Goal: Task Accomplishment & Management: Manage account settings

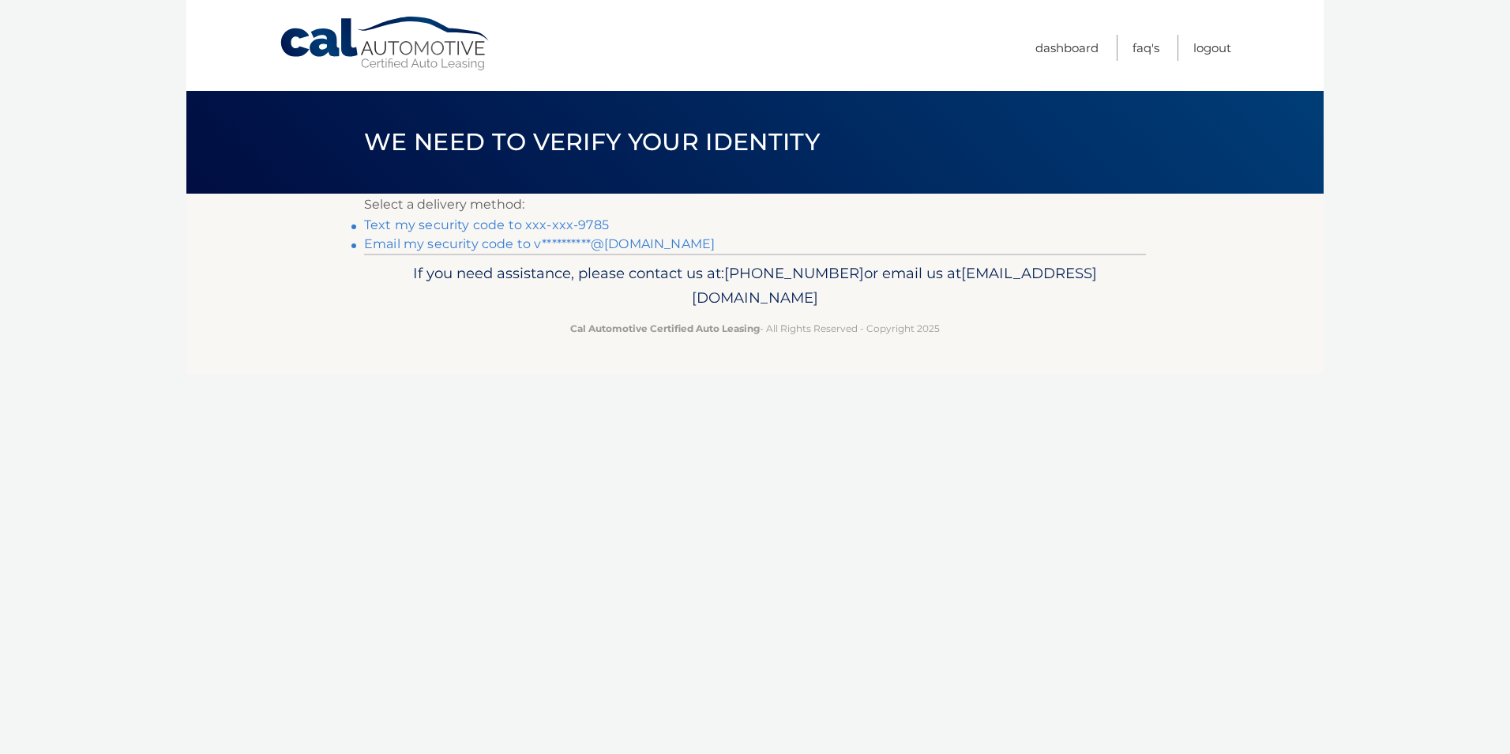
click at [434, 220] on link "Text my security code to xxx-xxx-9785" at bounding box center [486, 224] width 245 height 15
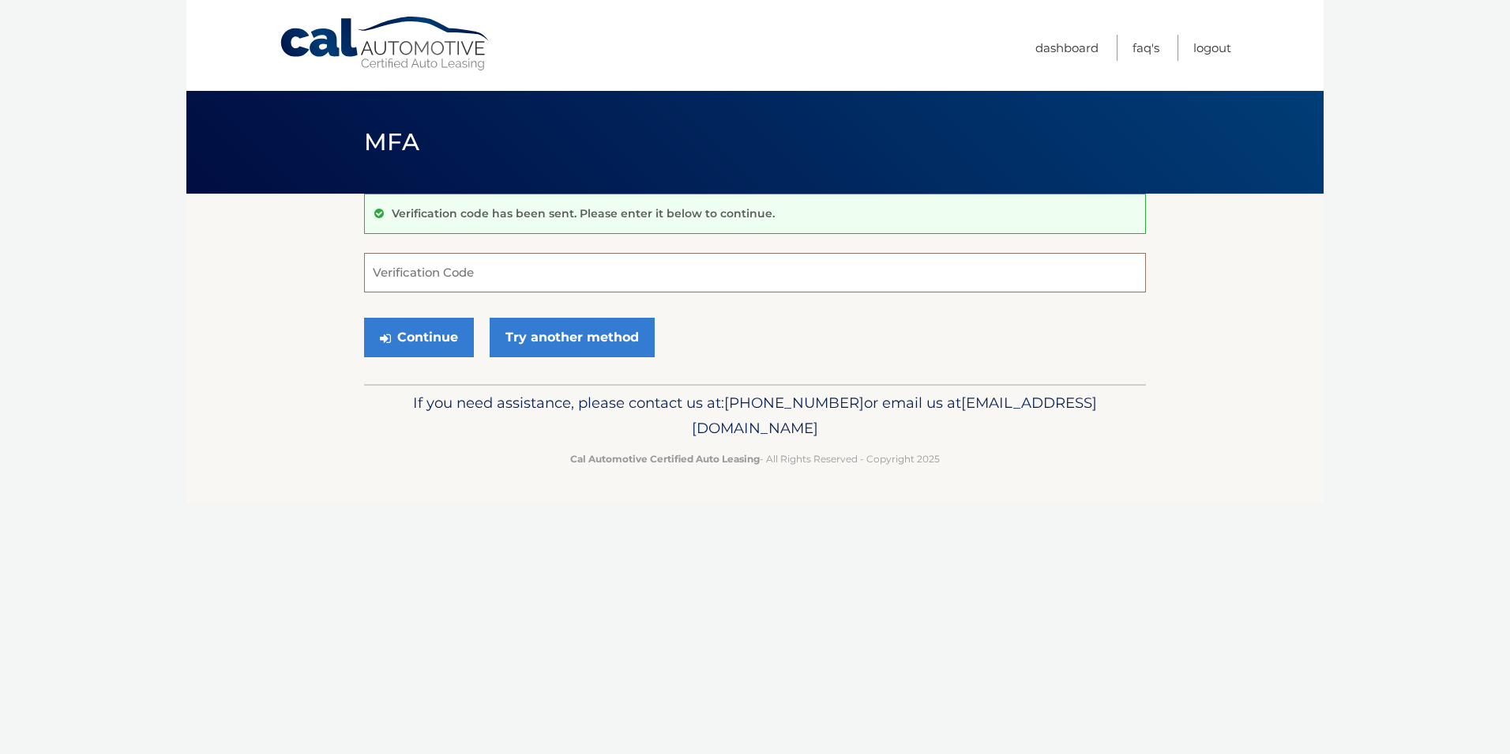
click at [400, 271] on input "Verification Code" at bounding box center [755, 272] width 782 height 39
type input "818633"
click at [414, 333] on button "Continue" at bounding box center [419, 337] width 110 height 39
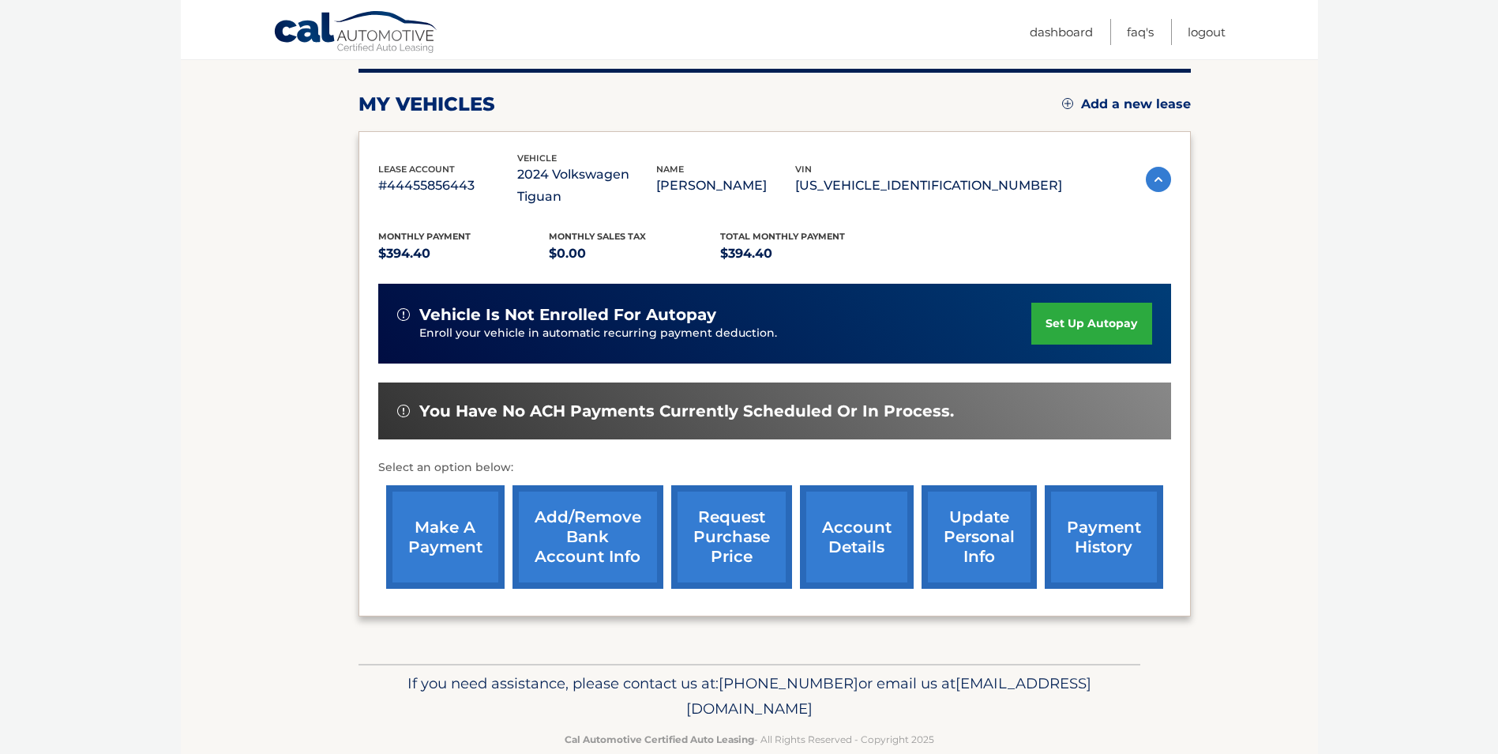
scroll to position [204, 0]
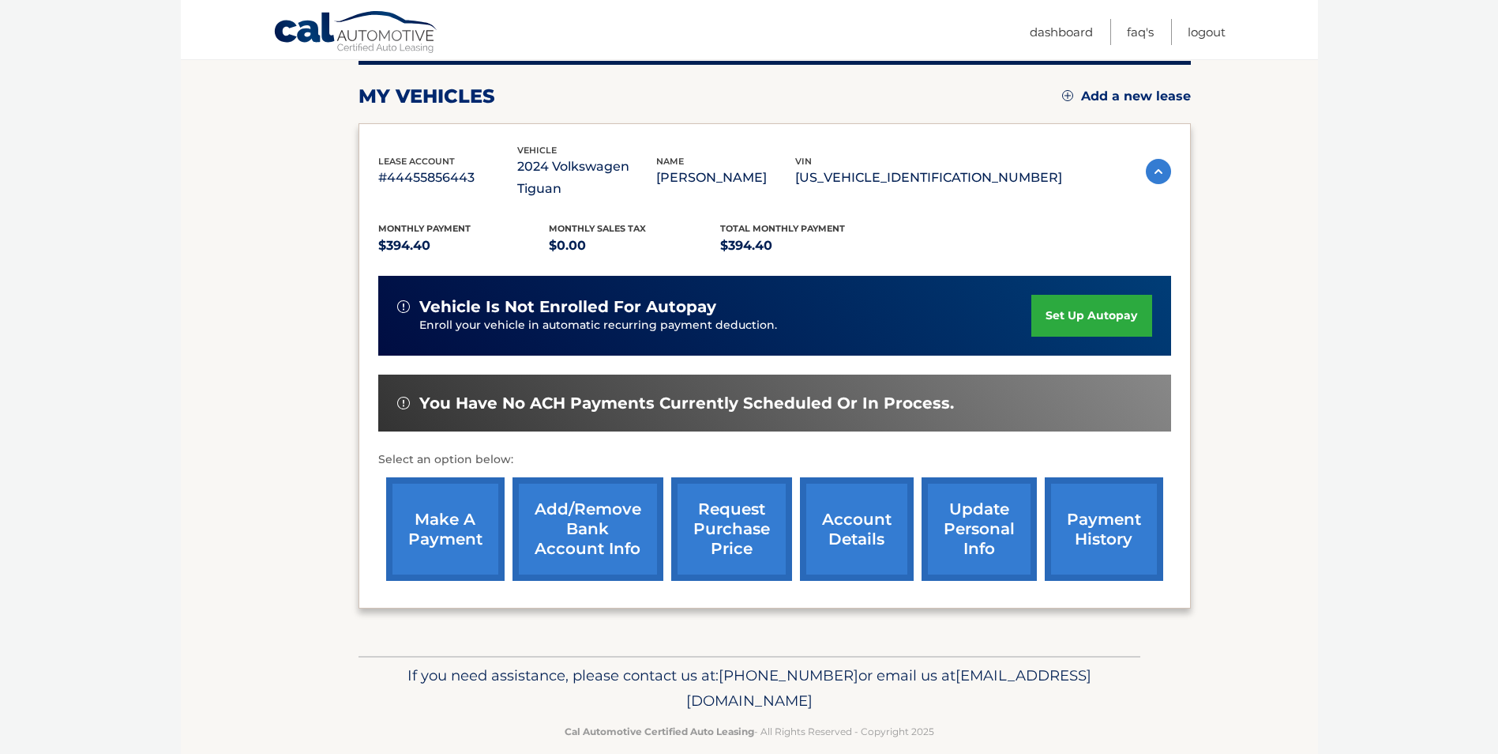
click at [431, 500] on link "make a payment" at bounding box center [445, 528] width 118 height 103
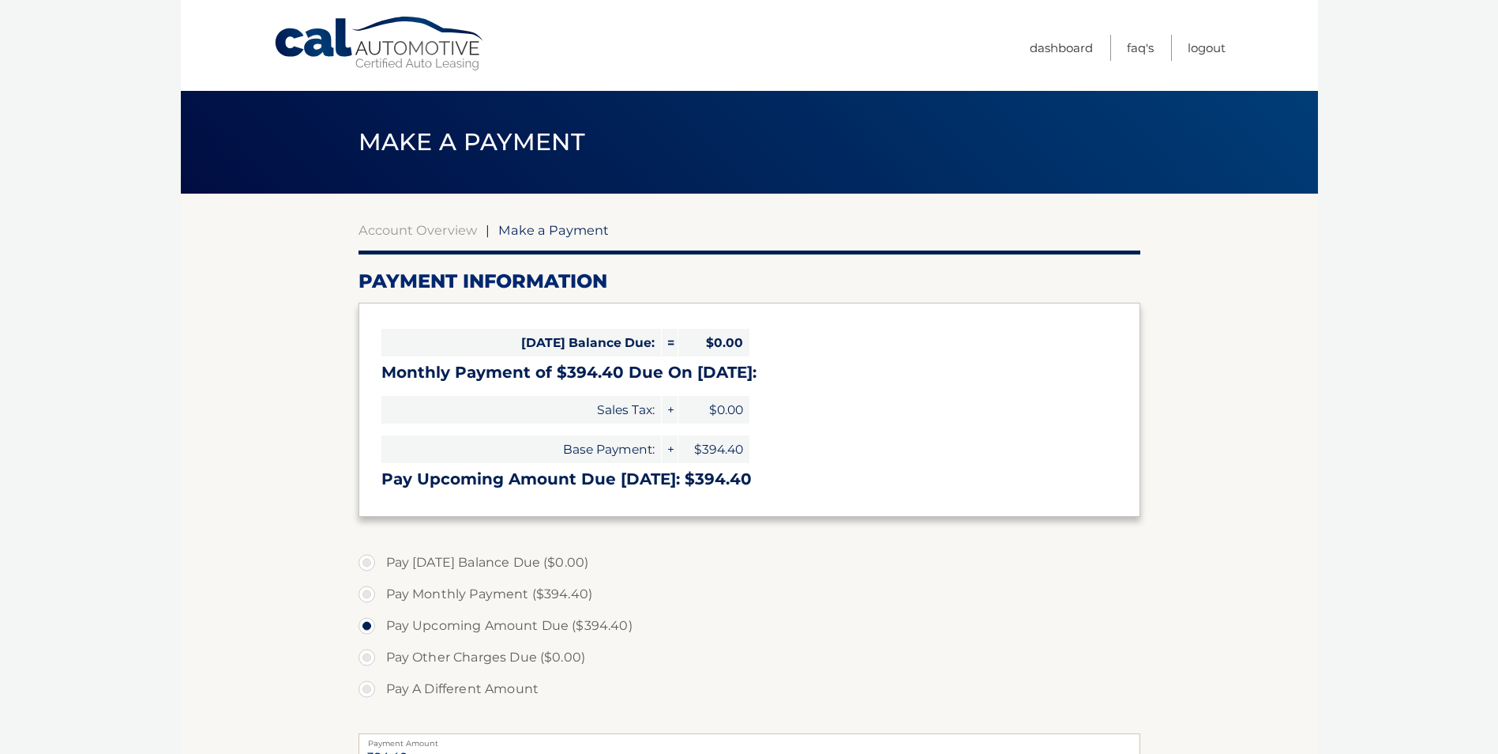
select select "YzliMDQ1OTYtNTc1OS00Mzk1LTg3OWMtODQxNTAzN2RmMGU1"
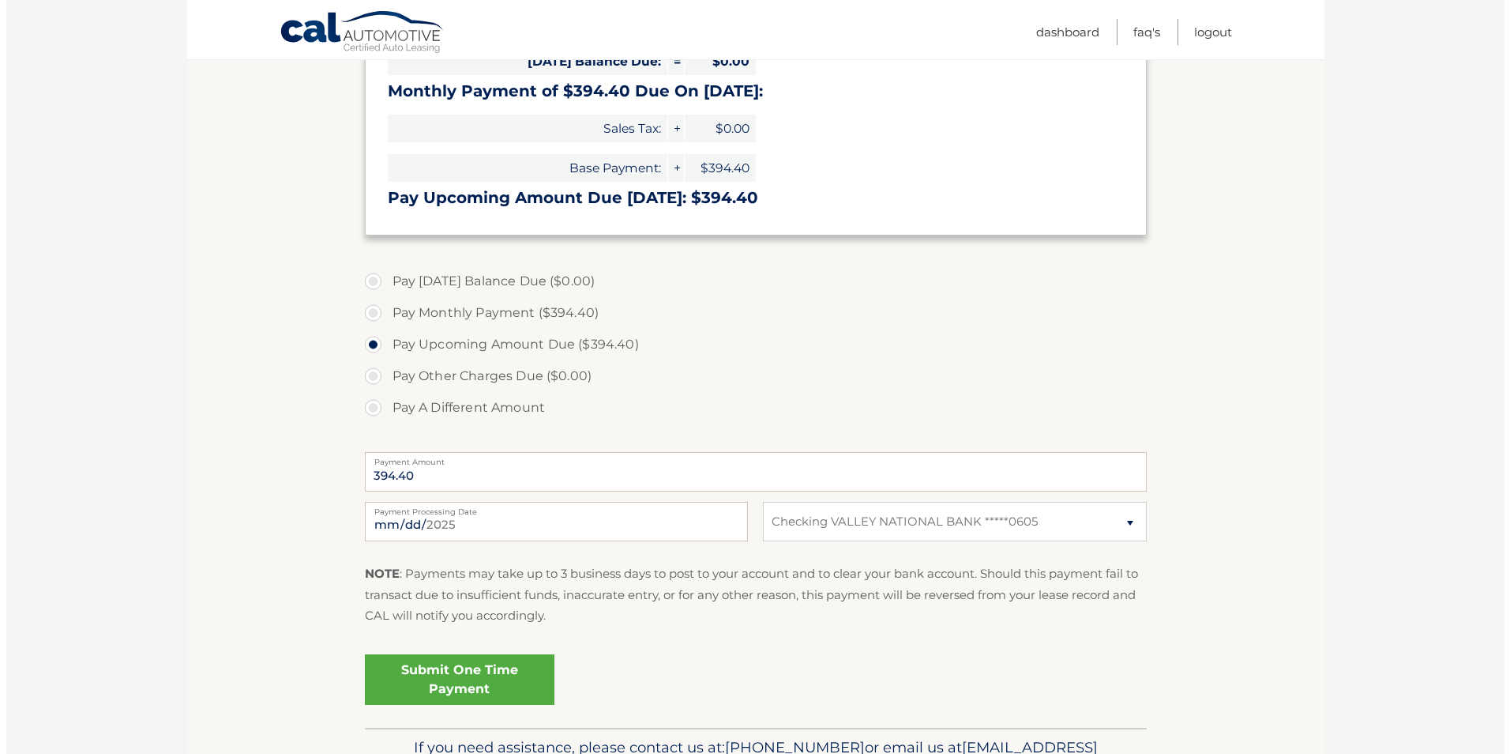
scroll to position [375, 0]
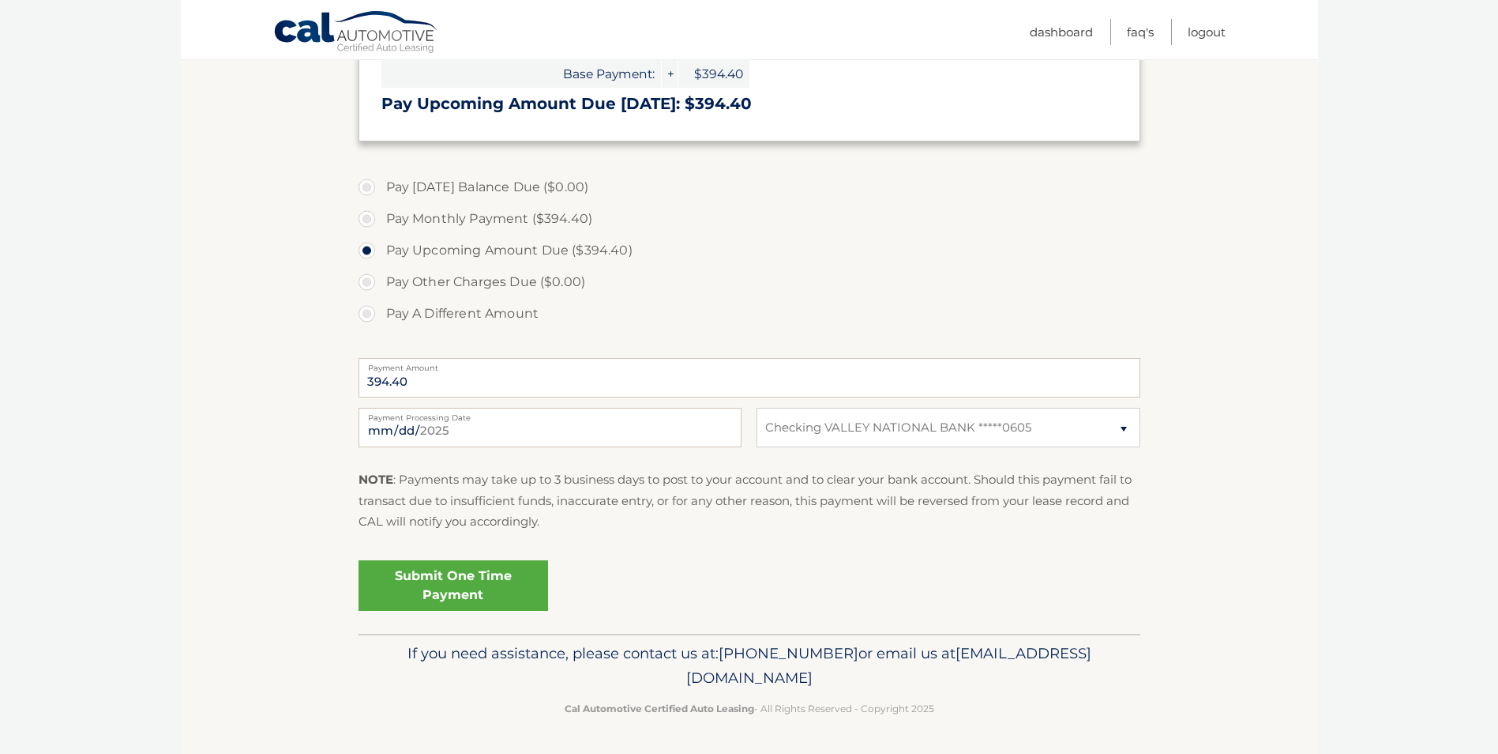
click at [449, 579] on link "Submit One Time Payment" at bounding box center [454, 585] width 190 height 51
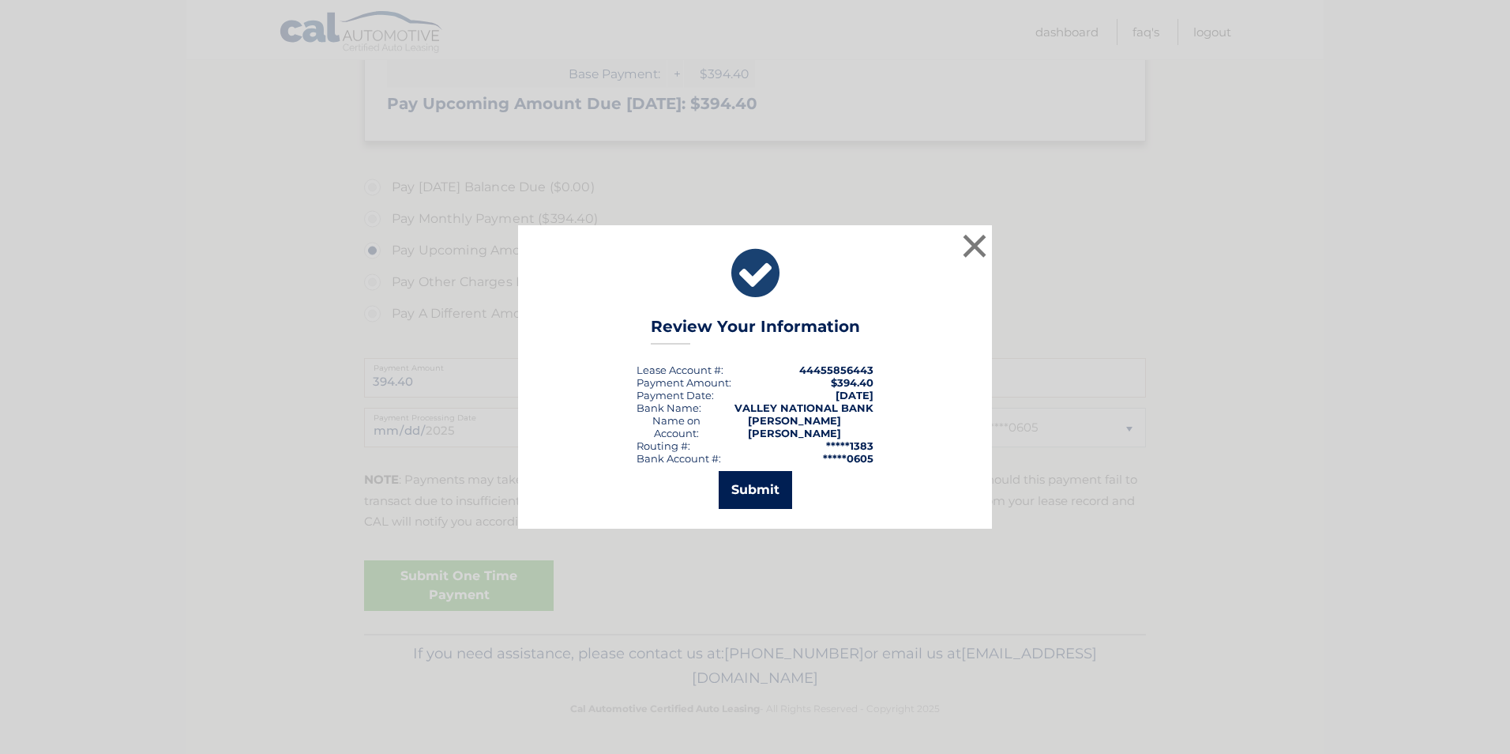
click at [751, 476] on button "Submit" at bounding box center [755, 490] width 73 height 38
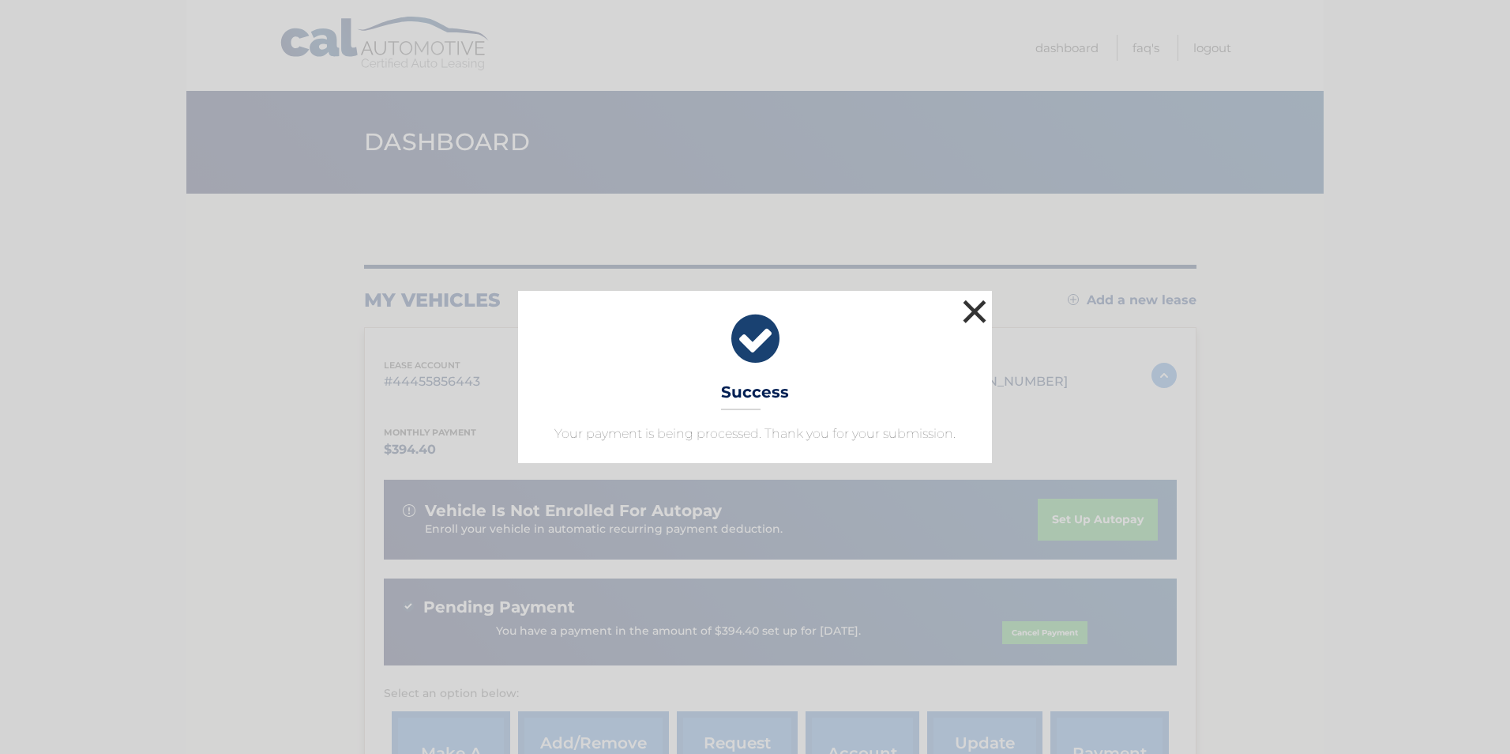
click at [974, 303] on button "×" at bounding box center [975, 311] width 32 height 32
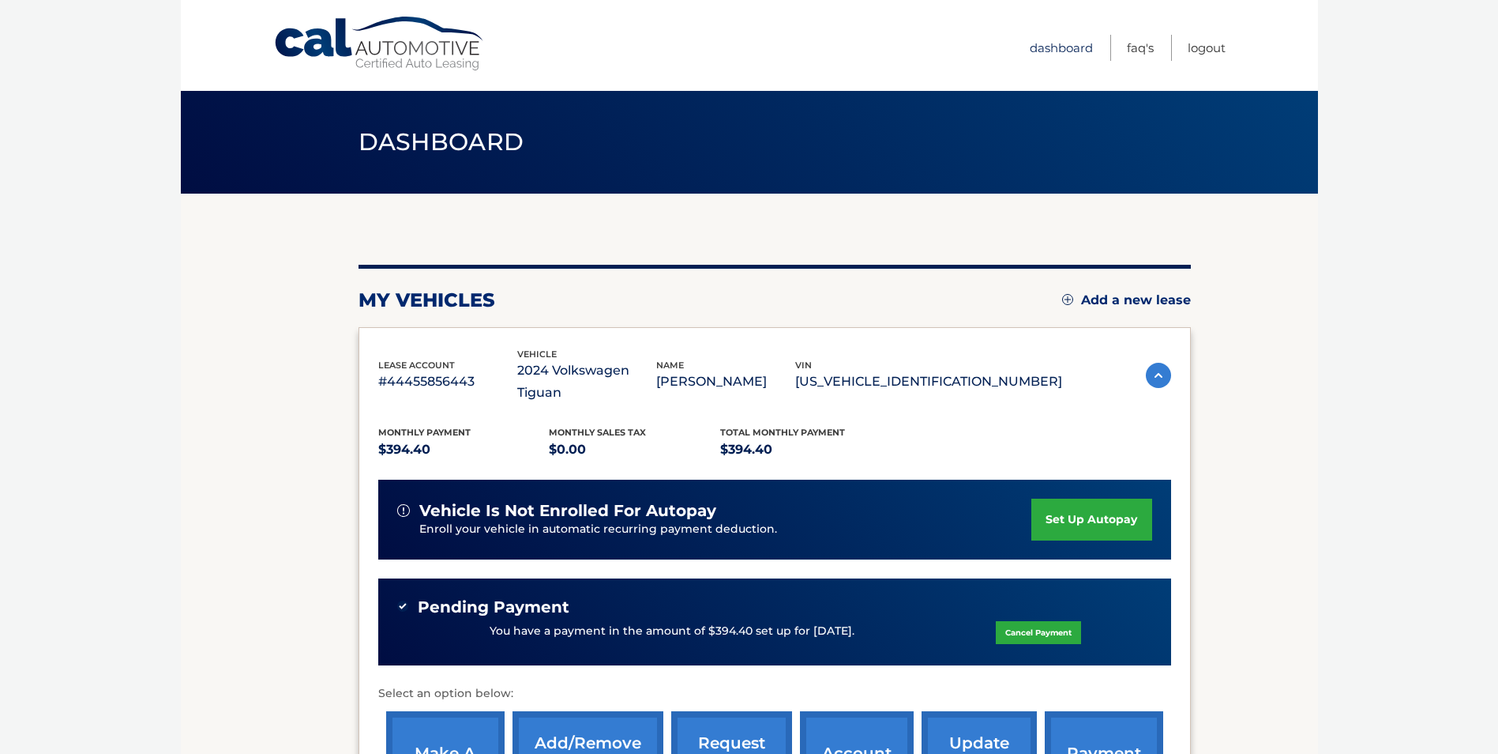
click at [1062, 44] on link "Dashboard" at bounding box center [1061, 48] width 63 height 26
click at [1209, 46] on link "Logout" at bounding box center [1207, 48] width 38 height 26
